Goal: Register for event/course: Sign up to attend an event or enroll in a course

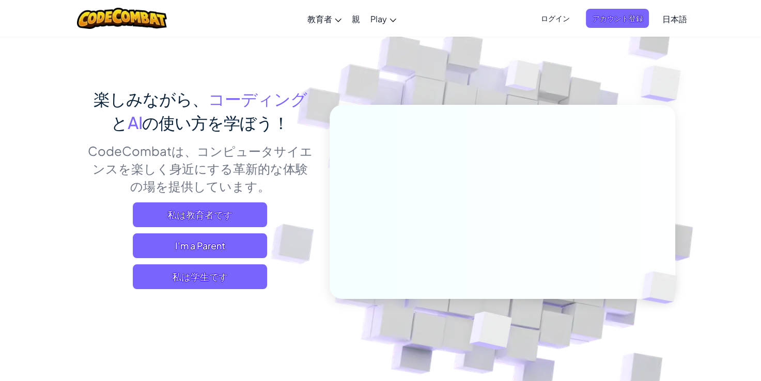
scroll to position [38, 0]
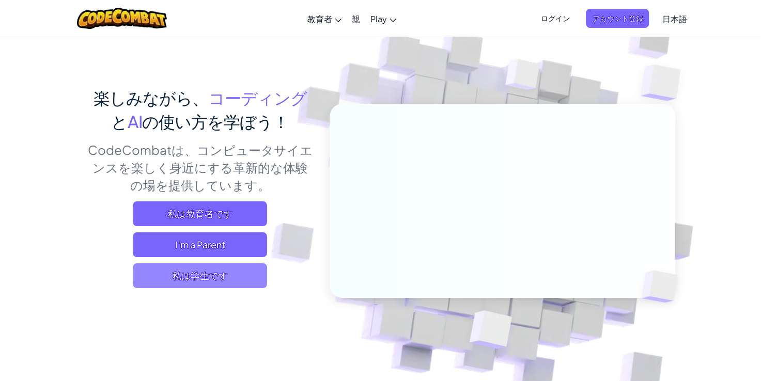
click at [212, 275] on span "私は学生です" at bounding box center [200, 276] width 134 height 25
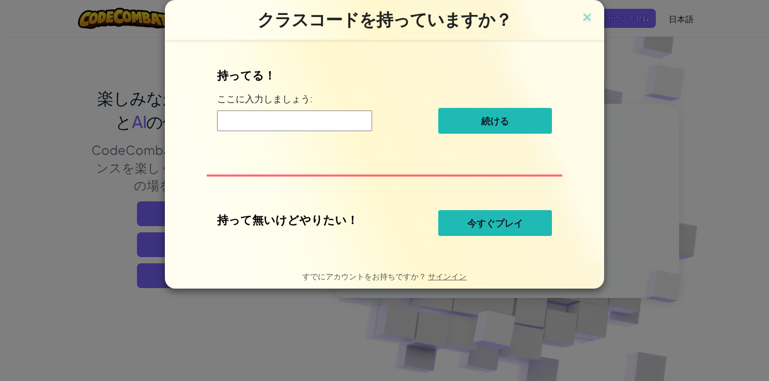
click at [342, 123] on input at bounding box center [294, 121] width 155 height 21
click at [587, 18] on img at bounding box center [586, 18] width 13 height 16
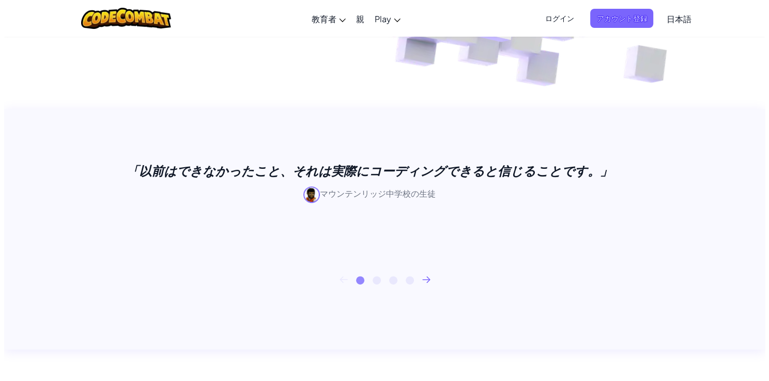
scroll to position [0, 0]
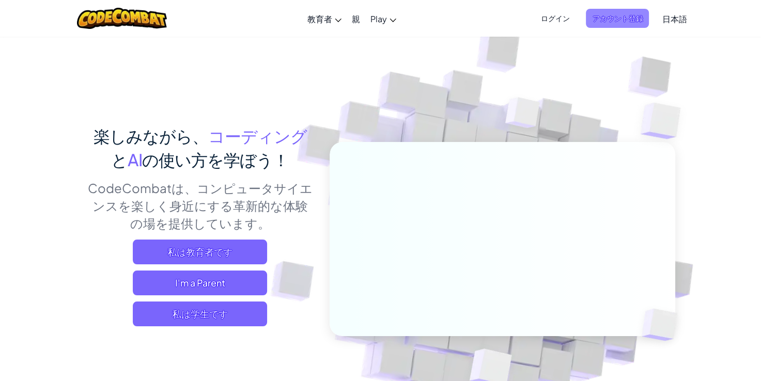
click at [618, 25] on span "アカウント登録" at bounding box center [617, 18] width 63 height 19
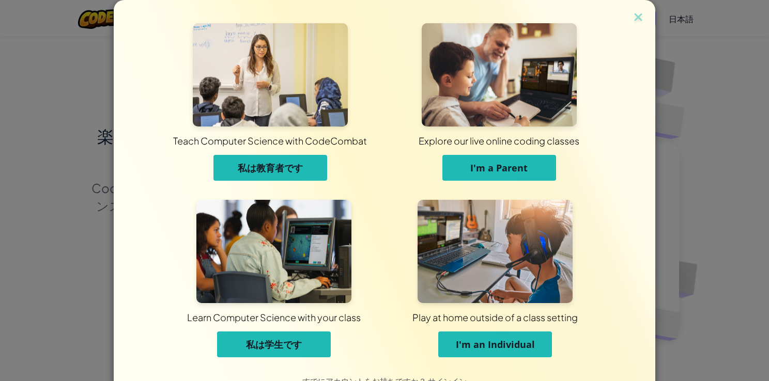
click at [440, 338] on button "I'm an Individual" at bounding box center [495, 345] width 114 height 26
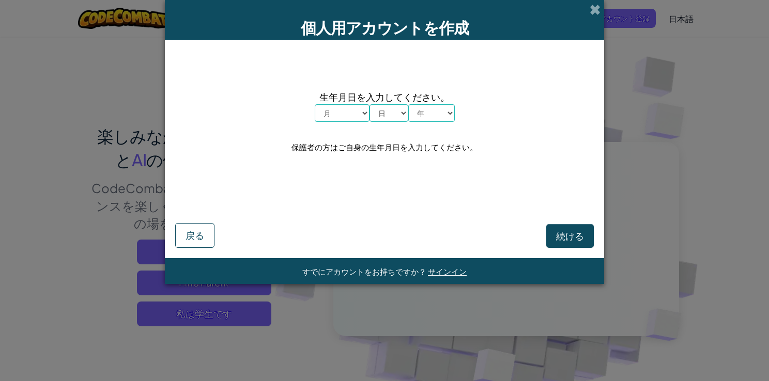
click at [361, 118] on select "月 １月 ２月 ３月 ４月 ５月 ６月 ７月 ８月 ９月 １０月 １１月 １２月" at bounding box center [342, 113] width 55 height 18
select select "6"
click at [315, 104] on select "月 １月 ２月 ３月 ４月 ５月 ６月 ７月 ８月 ９月 １０月 １１月 １２月" at bounding box center [342, 113] width 55 height 18
click at [397, 107] on select "日 1 2 3 4 5 6 7 8 9 10 11 12 13 14 15 16 17 18 19 20 21 22 23 24 25 26 27 28 29…" at bounding box center [388, 113] width 39 height 18
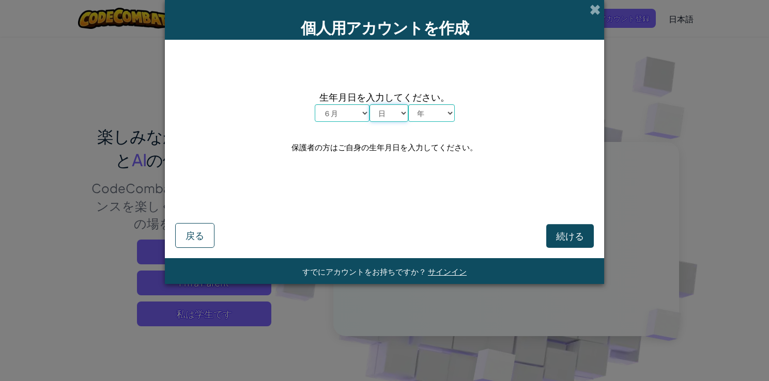
click at [397, 107] on select "日 1 2 3 4 5 6 7 8 9 10 11 12 13 14 15 16 17 18 19 20 21 22 23 24 25 26 27 28 29…" at bounding box center [388, 113] width 39 height 18
select select "16"
click at [369, 104] on select "日 1 2 3 4 5 6 7 8 9 10 11 12 13 14 15 16 17 18 19 20 21 22 23 24 25 26 27 28 29…" at bounding box center [388, 113] width 39 height 18
click at [428, 123] on div "生年月日を入力してください。 月 １月 ２月 ３月 ４月 ５月 ６月 ７月 ８月 ９月 １０月 １１月 １２月 日 1 2 3 4 5 6 7 8 9 10 …" at bounding box center [384, 122] width 419 height 144
click at [427, 120] on select "年 2025 2024 2023 2022 2021 2020 2019 2018 2017 2016 2015 2014 2013 2012 2011 20…" at bounding box center [431, 113] width 47 height 18
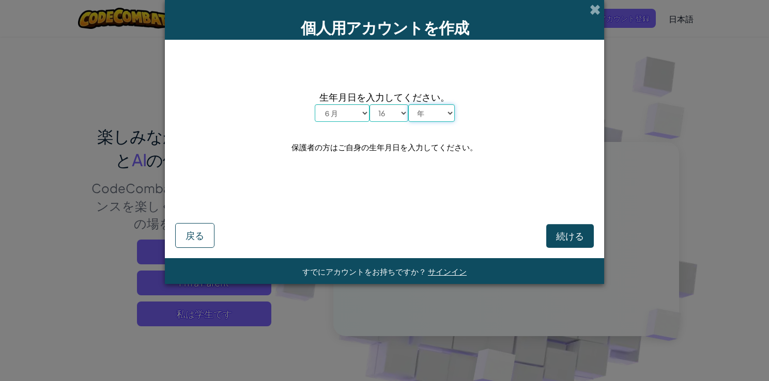
select select "1995"
click at [408, 104] on select "年 2025 2024 2023 2022 2021 2020 2019 2018 2017 2016 2015 2014 2013 2012 2011 20…" at bounding box center [431, 113] width 47 height 18
click at [561, 245] on button "続ける" at bounding box center [570, 236] width 48 height 24
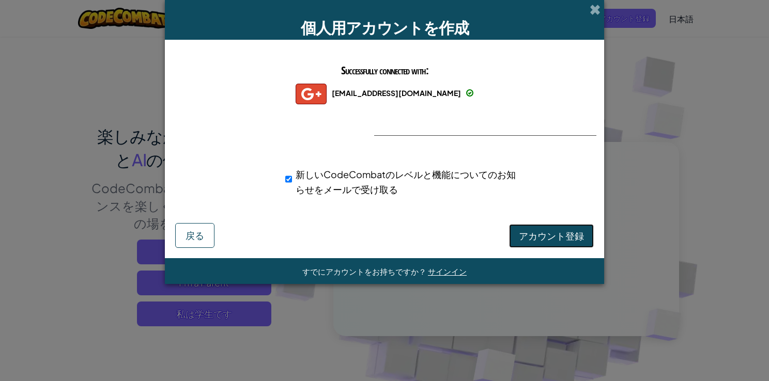
click at [529, 228] on button "アカウント登録" at bounding box center [551, 236] width 85 height 24
click at [288, 178] on input "新しいCodeCombatのレベルと機能についてのお知らせをメールで受け取る" at bounding box center [288, 179] width 7 height 21
checkbox input "false"
click at [531, 237] on button "アカウント登録" at bounding box center [551, 236] width 85 height 24
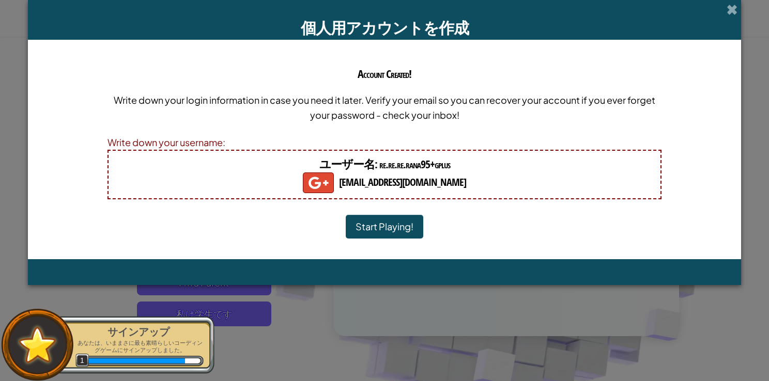
click at [390, 230] on button "Start Playing!" at bounding box center [385, 227] width 78 height 24
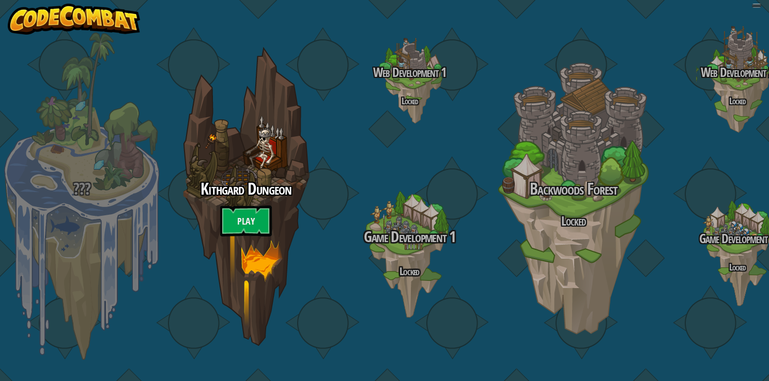
select select "ja"
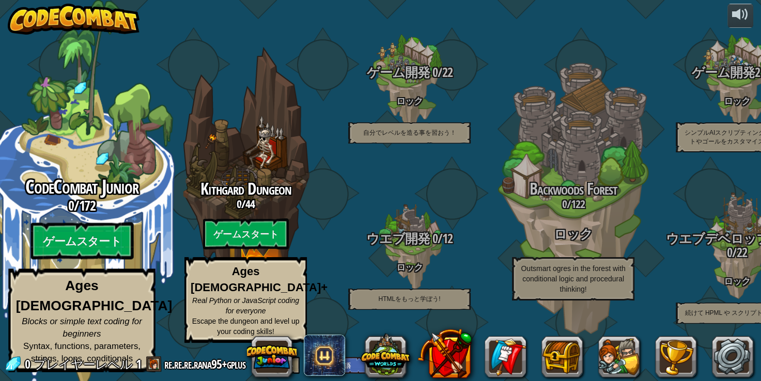
click at [96, 215] on span "172" at bounding box center [87, 205] width 17 height 19
select select "ja"
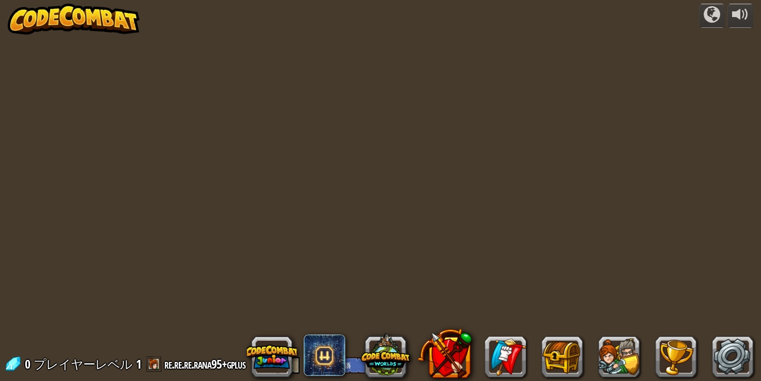
select select "ja"
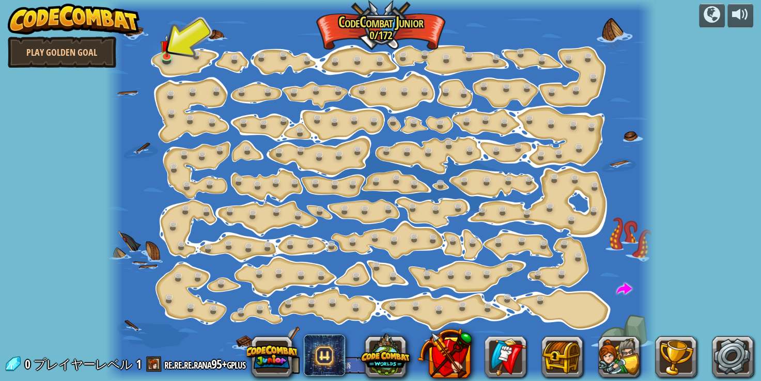
click at [182, 53] on div at bounding box center [381, 190] width 550 height 381
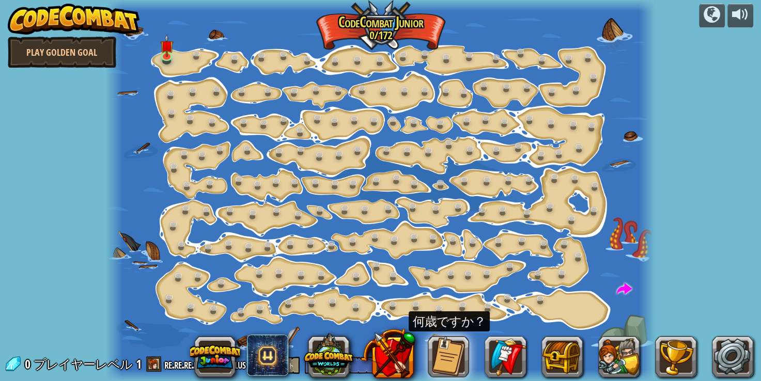
click at [182, 53] on div at bounding box center [381, 190] width 550 height 381
click at [169, 54] on img at bounding box center [166, 40] width 13 height 31
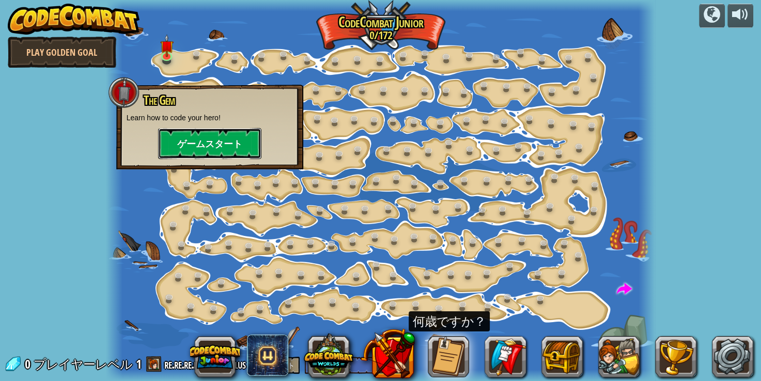
click at [214, 151] on button "ゲームスタート" at bounding box center [209, 143] width 103 height 31
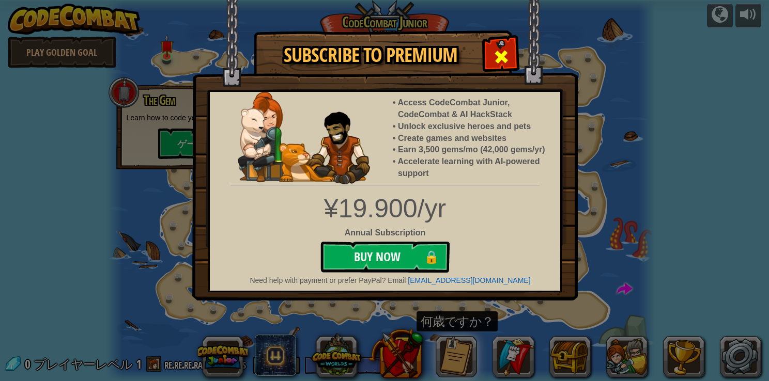
click at [504, 63] on span at bounding box center [501, 57] width 17 height 17
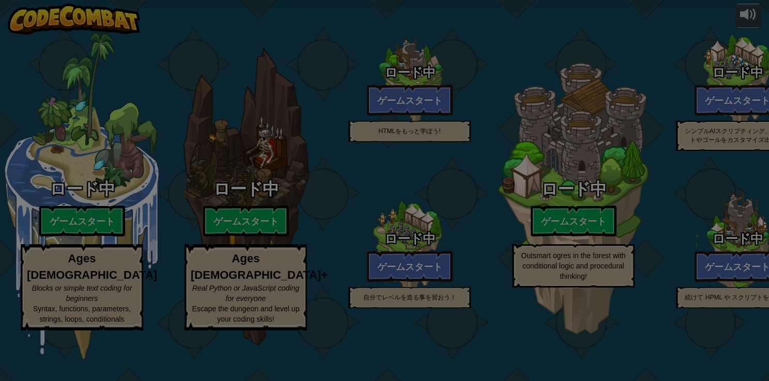
select select "ja"
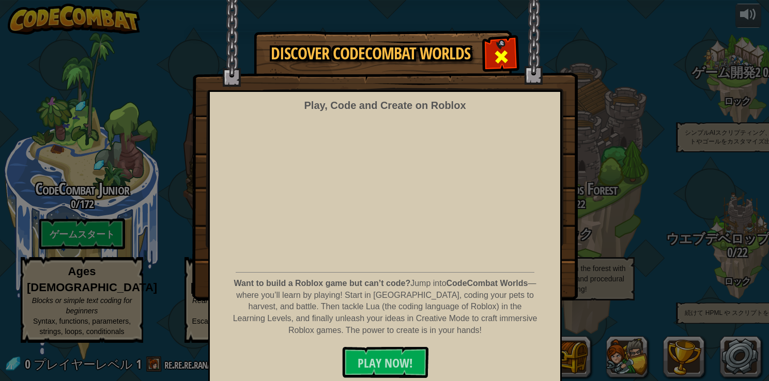
click at [502, 50] on span at bounding box center [501, 57] width 17 height 17
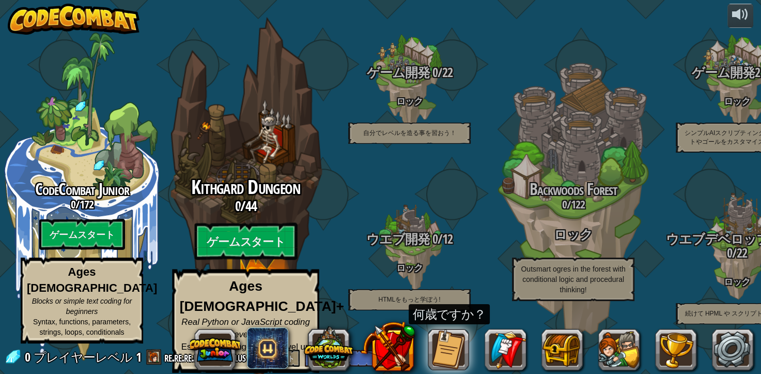
scroll to position [8, 0]
